Goal: Information Seeking & Learning: Compare options

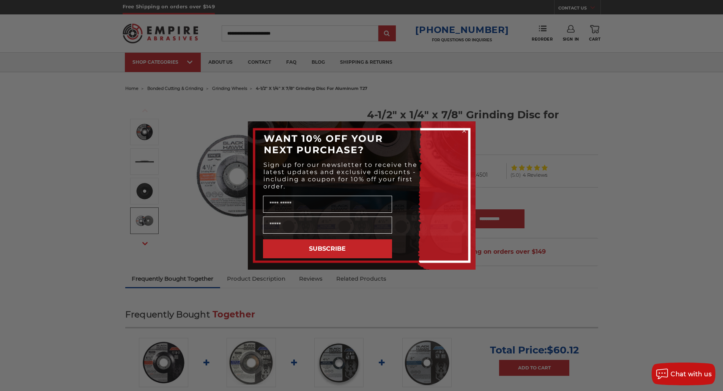
click at [463, 131] on circle "Close dialog" at bounding box center [463, 131] width 7 height 7
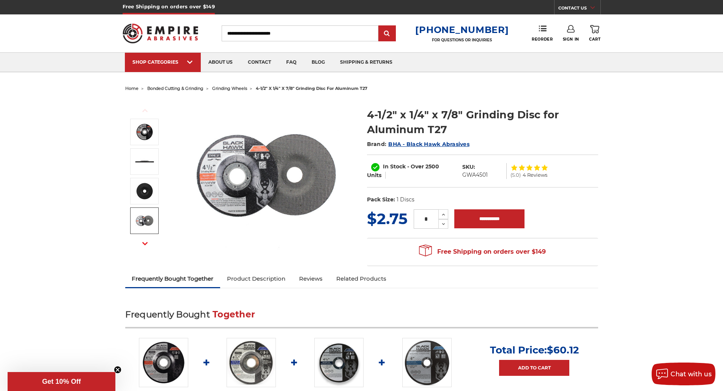
click at [233, 89] on span "grinding wheels" at bounding box center [229, 88] width 35 height 5
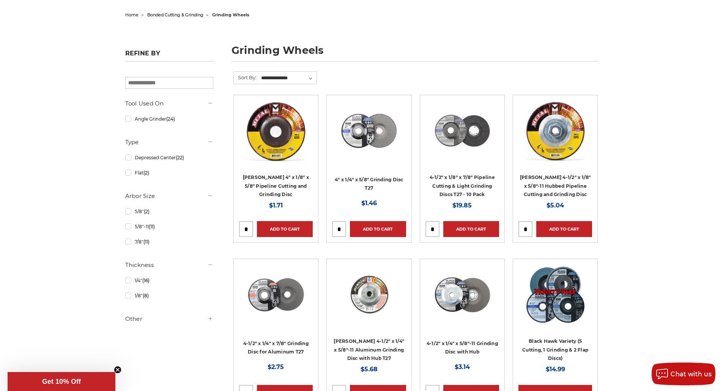
scroll to position [76, 0]
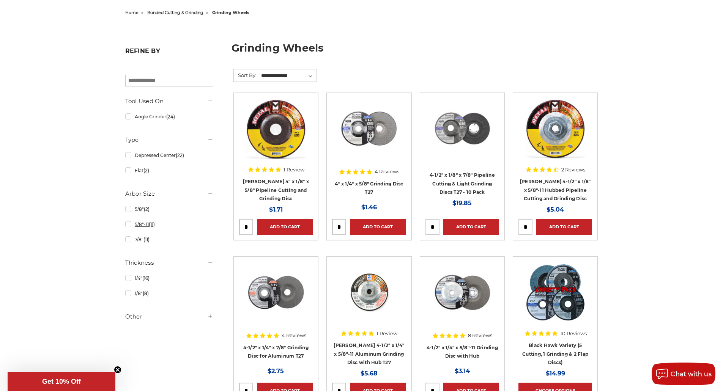
click at [128, 224] on link "5/8"-11 (11)" at bounding box center [169, 224] width 88 height 13
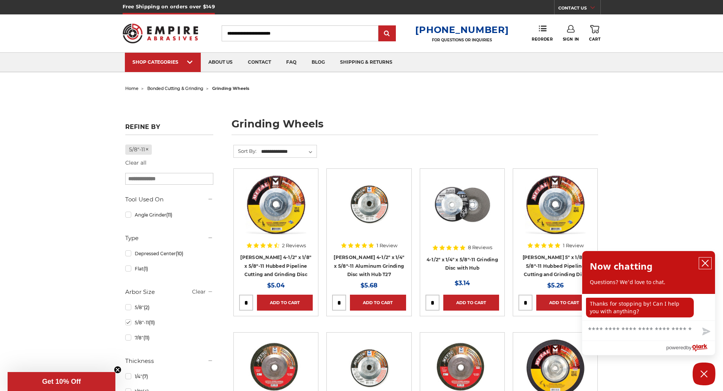
click at [702, 263] on icon "close chatbox" at bounding box center [705, 264] width 8 height 8
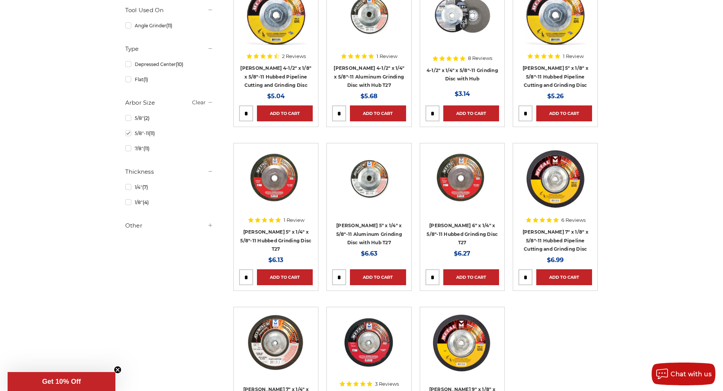
scroll to position [190, 0]
click at [353, 233] on link "Mercer 5" x 1/4" x 5/8"-11 Aluminum Grinding Disc with Hub T27" at bounding box center [369, 233] width 66 height 23
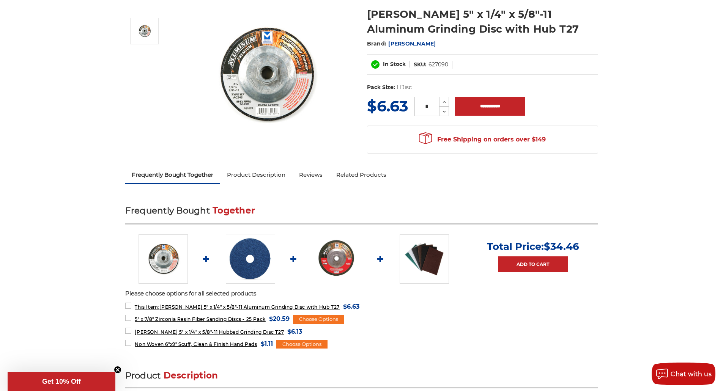
scroll to position [114, 0]
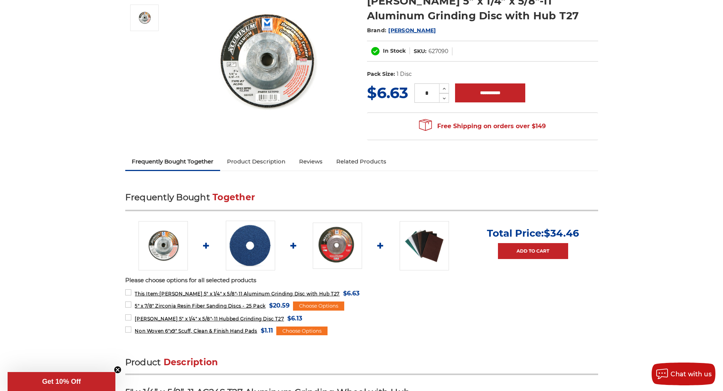
click at [261, 244] on img at bounding box center [250, 245] width 49 height 49
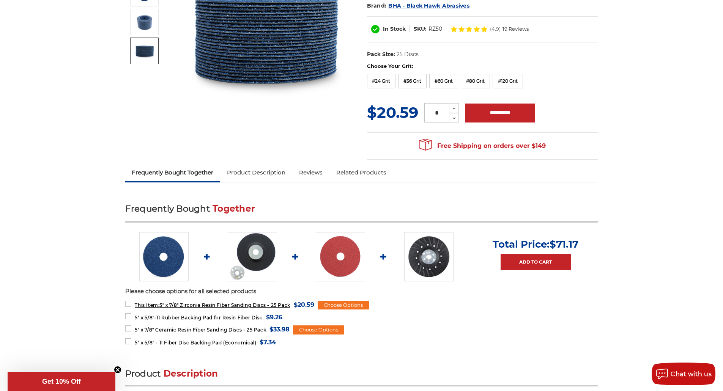
scroll to position [152, 0]
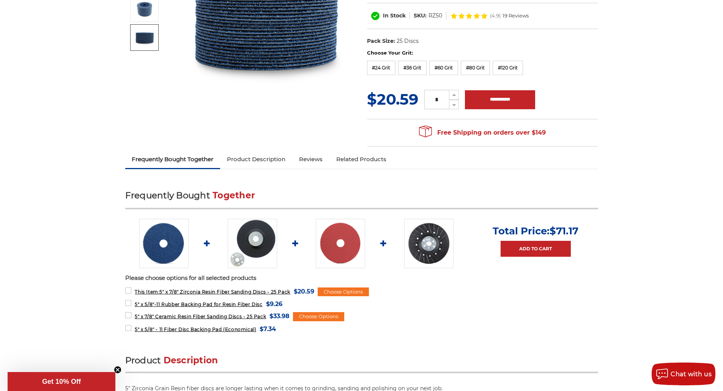
click at [255, 242] on img at bounding box center [252, 243] width 49 height 49
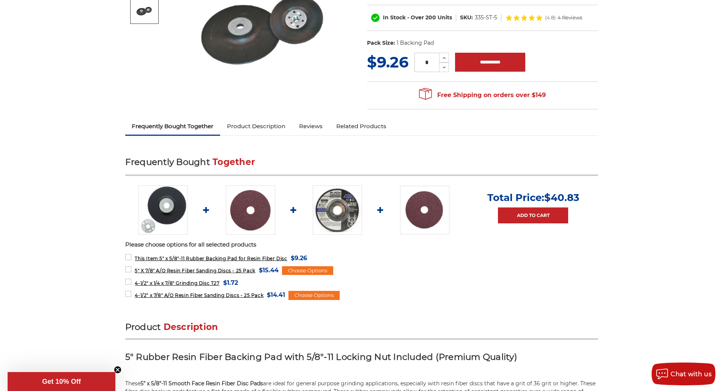
scroll to position [152, 0]
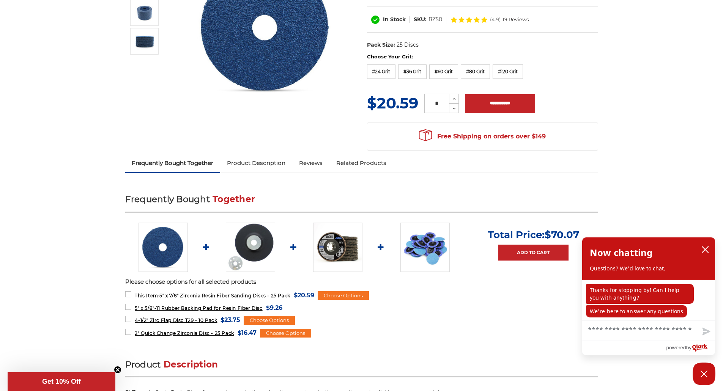
scroll to position [152, 0]
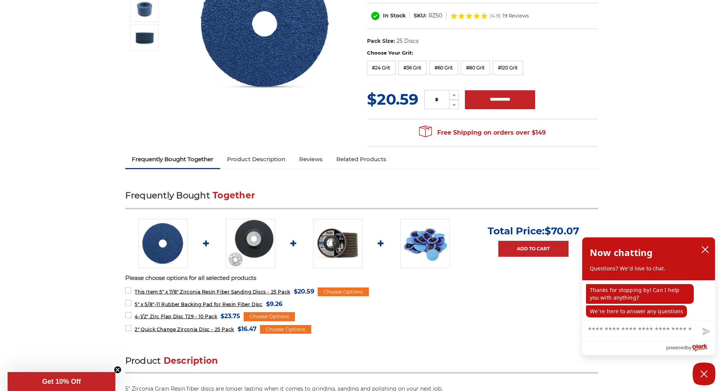
click at [251, 156] on link "Product Description" at bounding box center [256, 159] width 72 height 17
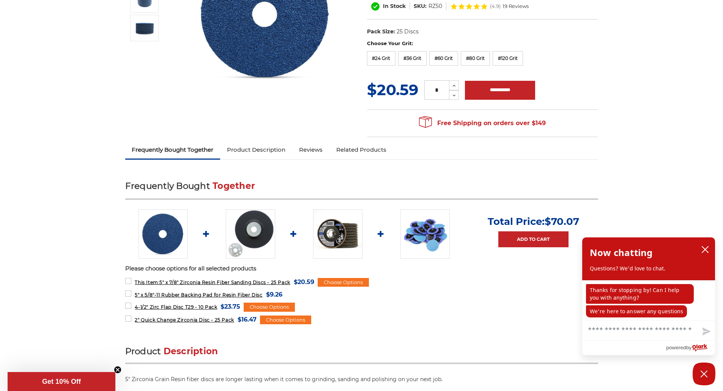
scroll to position [44, 0]
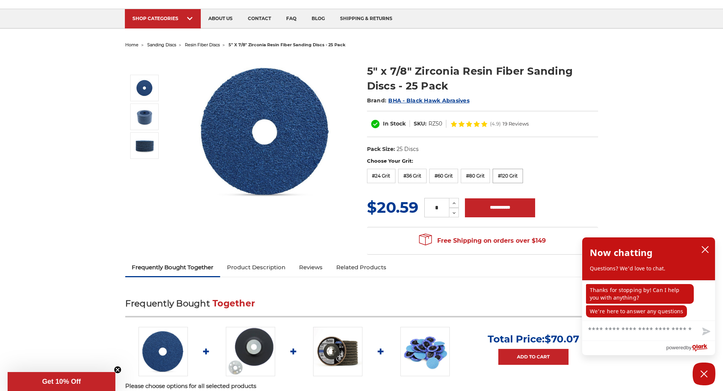
click at [520, 179] on label "#120 Grit" at bounding box center [508, 176] width 30 height 14
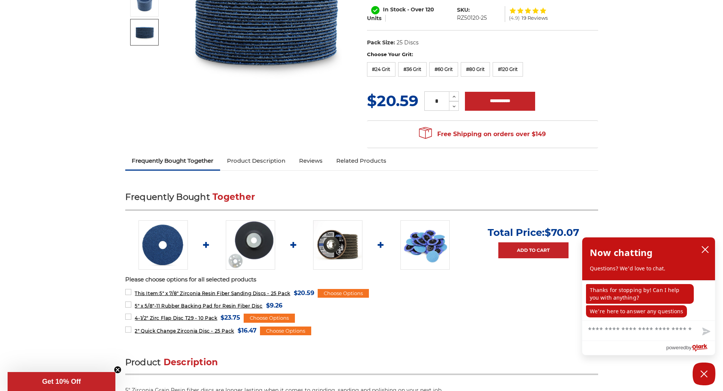
scroll to position [157, 0]
click at [346, 249] on img at bounding box center [337, 244] width 49 height 49
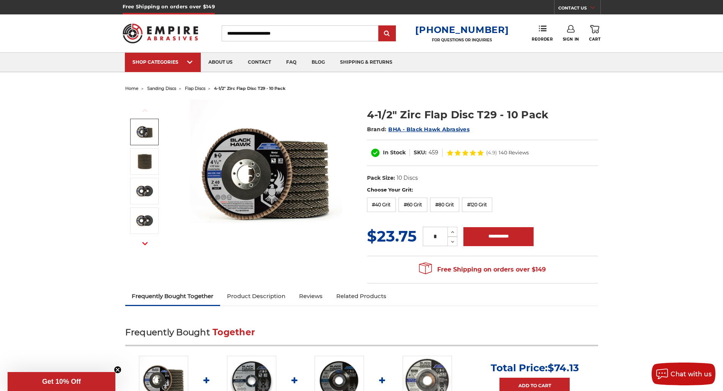
click at [201, 90] on span "flap discs" at bounding box center [195, 88] width 20 height 5
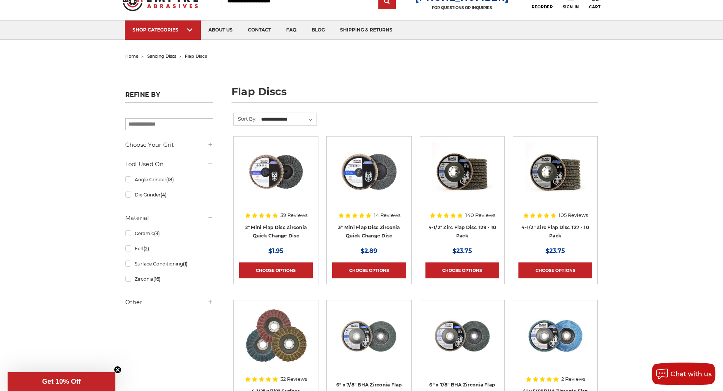
scroll to position [114, 0]
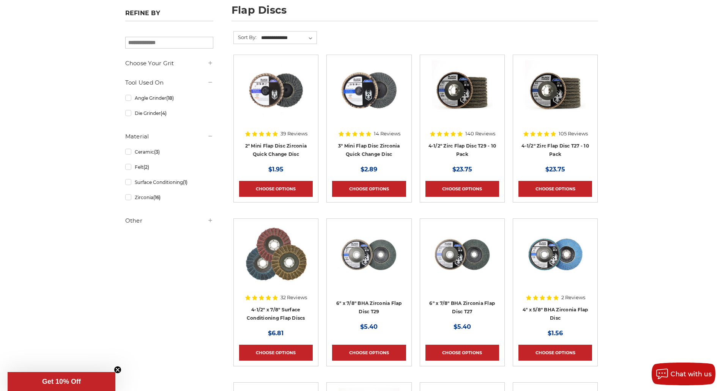
click at [212, 61] on icon at bounding box center [210, 63] width 6 height 6
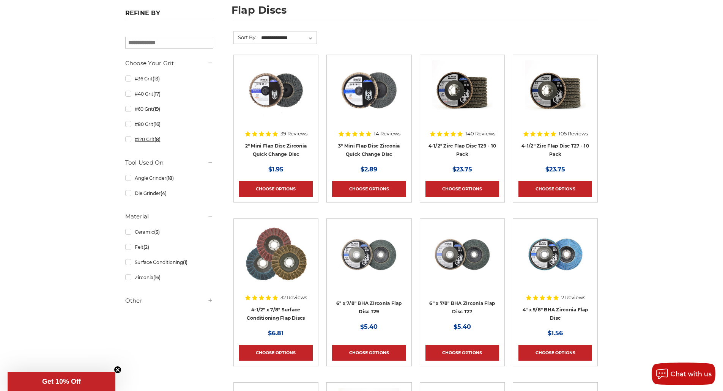
click at [135, 141] on link "#120 Grit (8)" at bounding box center [169, 139] width 88 height 13
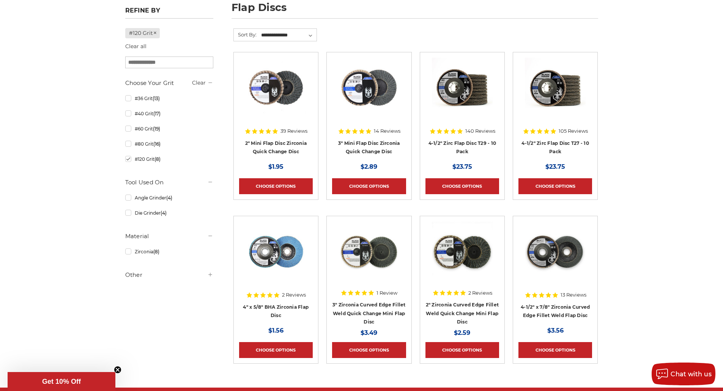
scroll to position [152, 0]
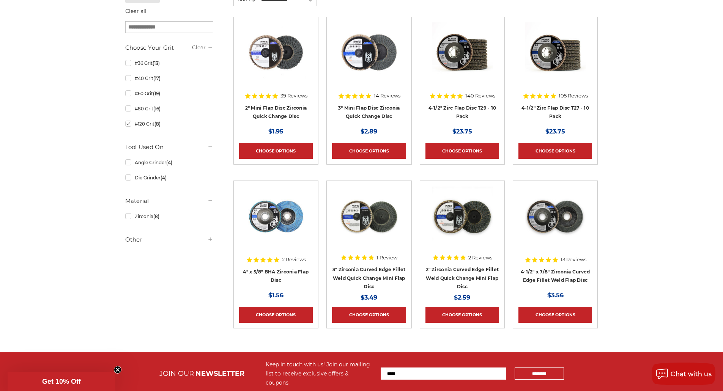
click at [206, 241] on h5 "Other" at bounding box center [169, 239] width 88 height 9
click at [548, 278] on link "4-1/2" x 7/8" Zirconia Curved Edge Fillet Weld Flap Disc" at bounding box center [555, 276] width 69 height 14
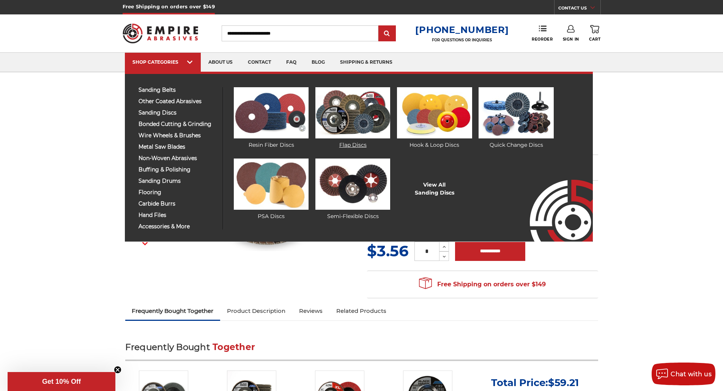
click at [363, 113] on img at bounding box center [352, 112] width 75 height 51
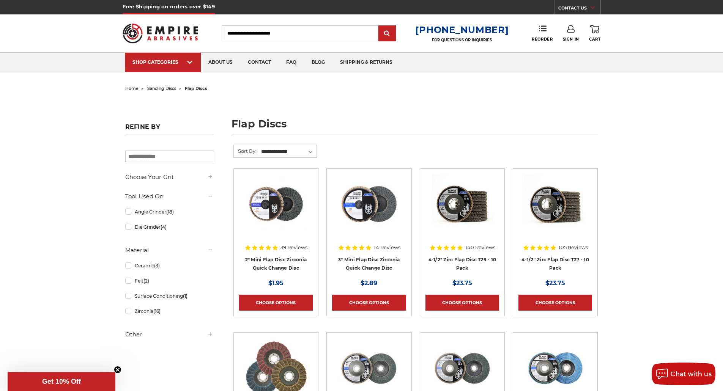
click at [127, 212] on link "Angle Grinder (18)" at bounding box center [169, 211] width 88 height 13
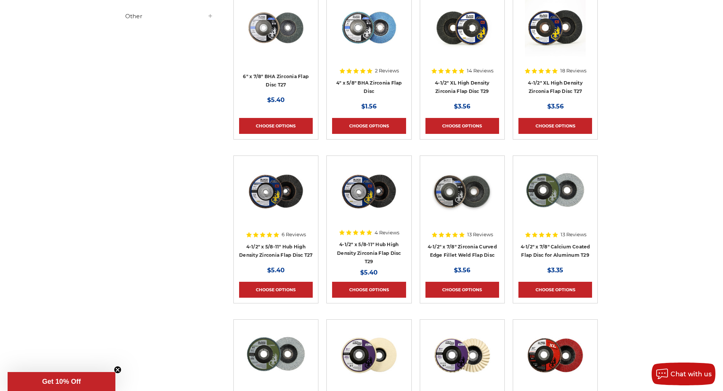
scroll to position [342, 0]
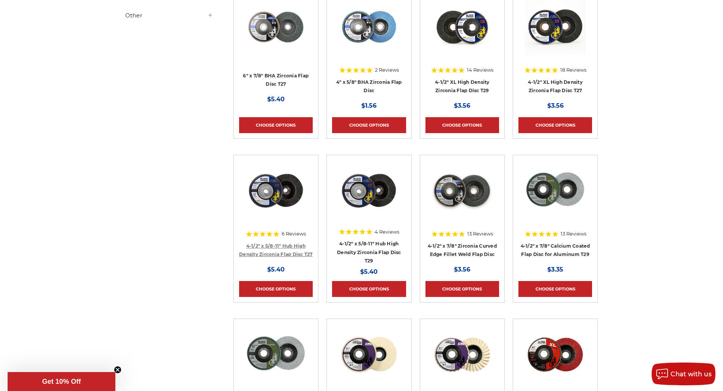
click at [266, 252] on link "4-1/2" x 5/8-11" Hub High Density Zirconia Flap Disc T27" at bounding box center [276, 250] width 74 height 14
click at [367, 250] on link "4-1/2" x 5/8-11" Hub High Density Zirconia Flap Disc T29" at bounding box center [369, 252] width 64 height 23
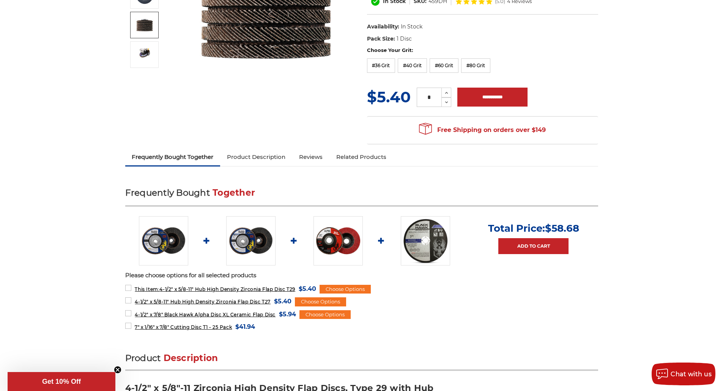
scroll to position [190, 0]
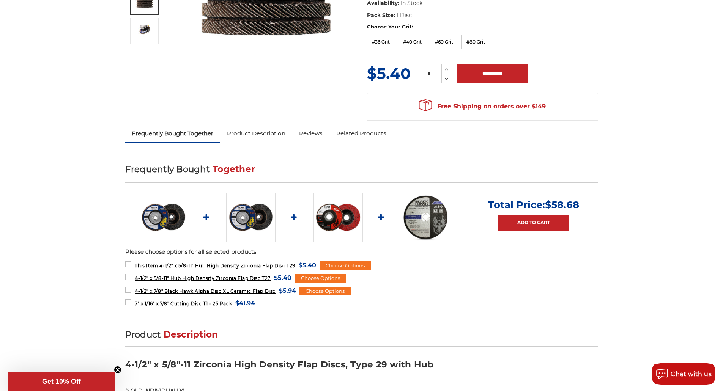
click at [315, 210] on img at bounding box center [337, 217] width 49 height 49
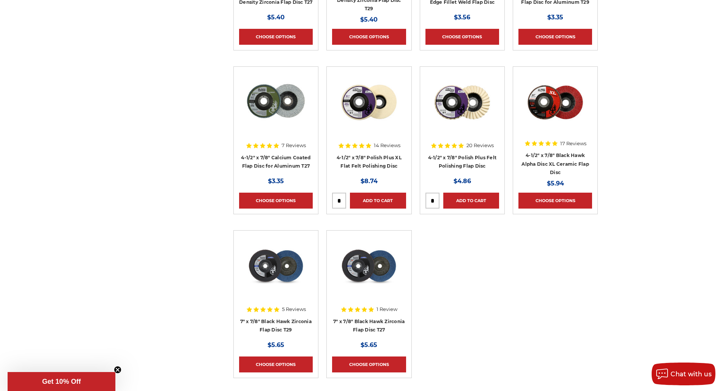
scroll to position [607, 0]
